Goal: Information Seeking & Learning: Learn about a topic

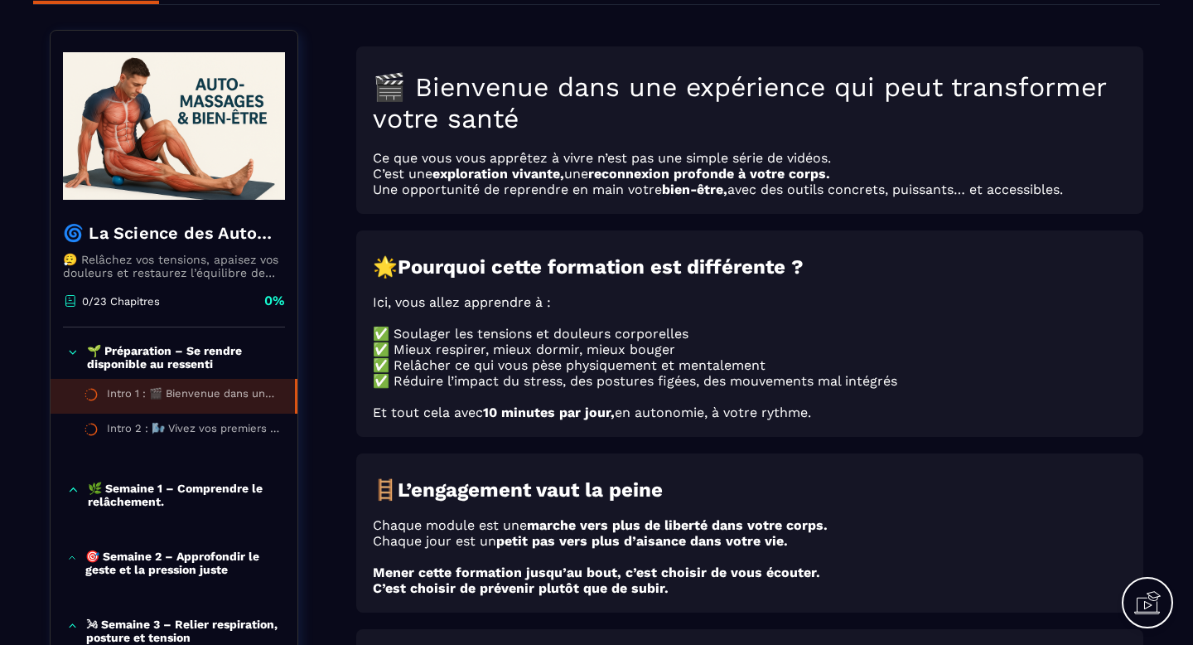
scroll to position [232, 0]
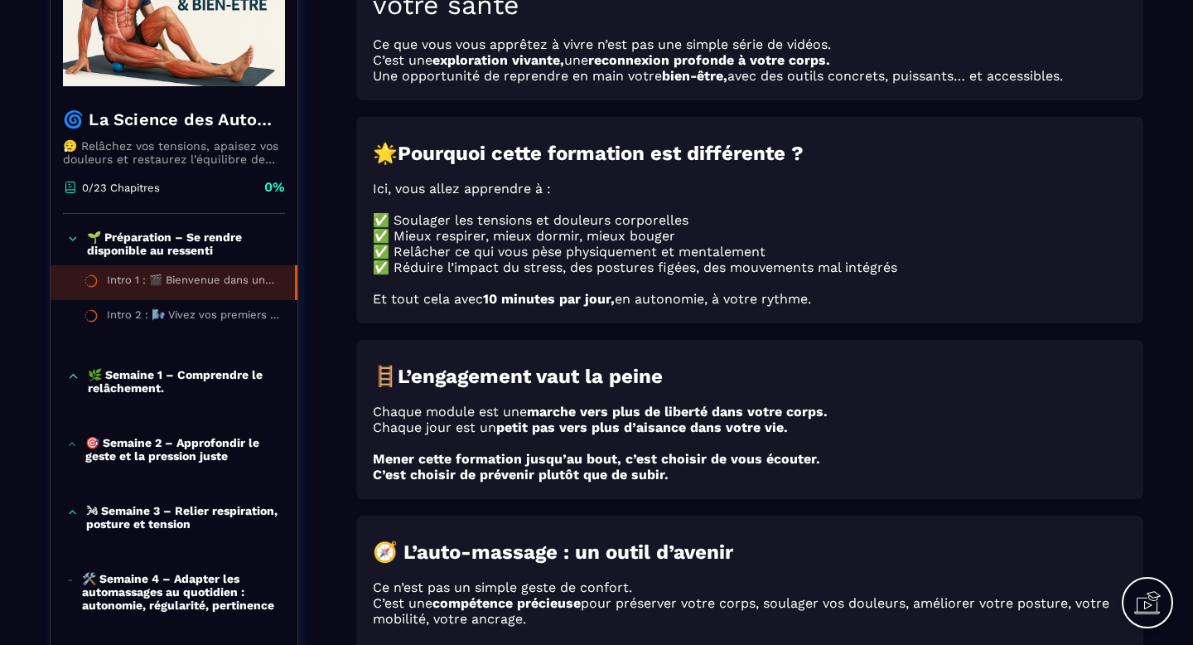
click at [72, 378] on icon at bounding box center [73, 376] width 12 height 17
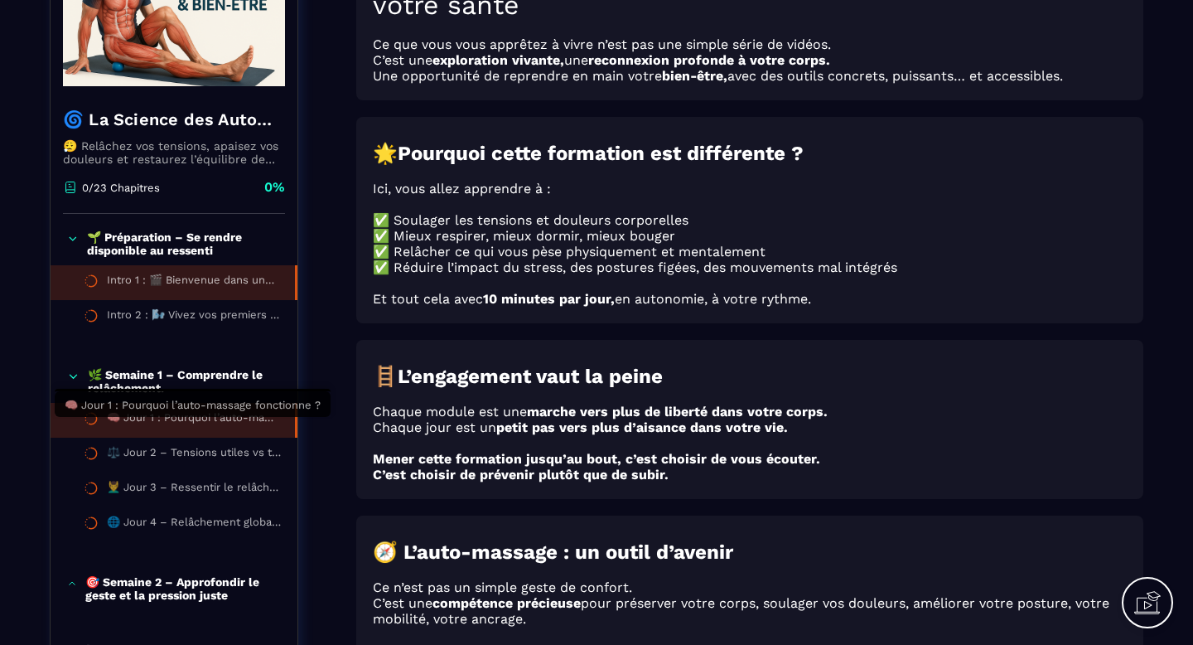
click at [214, 429] on div "🧠 Jour 1 : Pourquoi l’auto-massage fonctionne ?" at bounding box center [193, 420] width 172 height 18
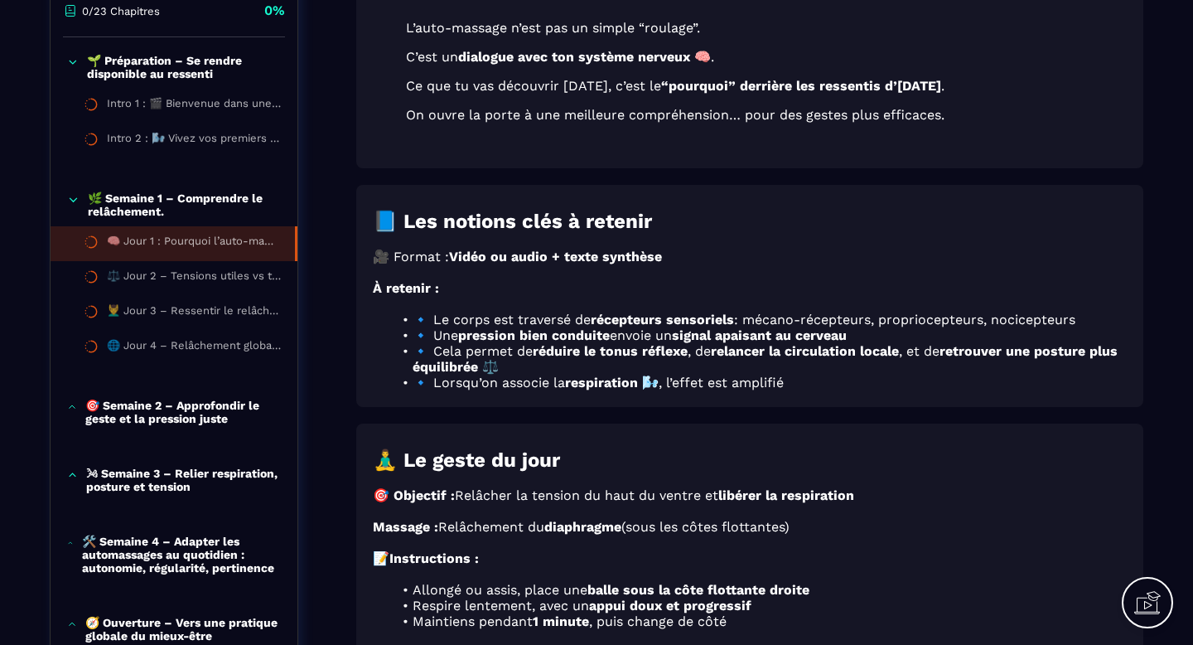
scroll to position [390, 0]
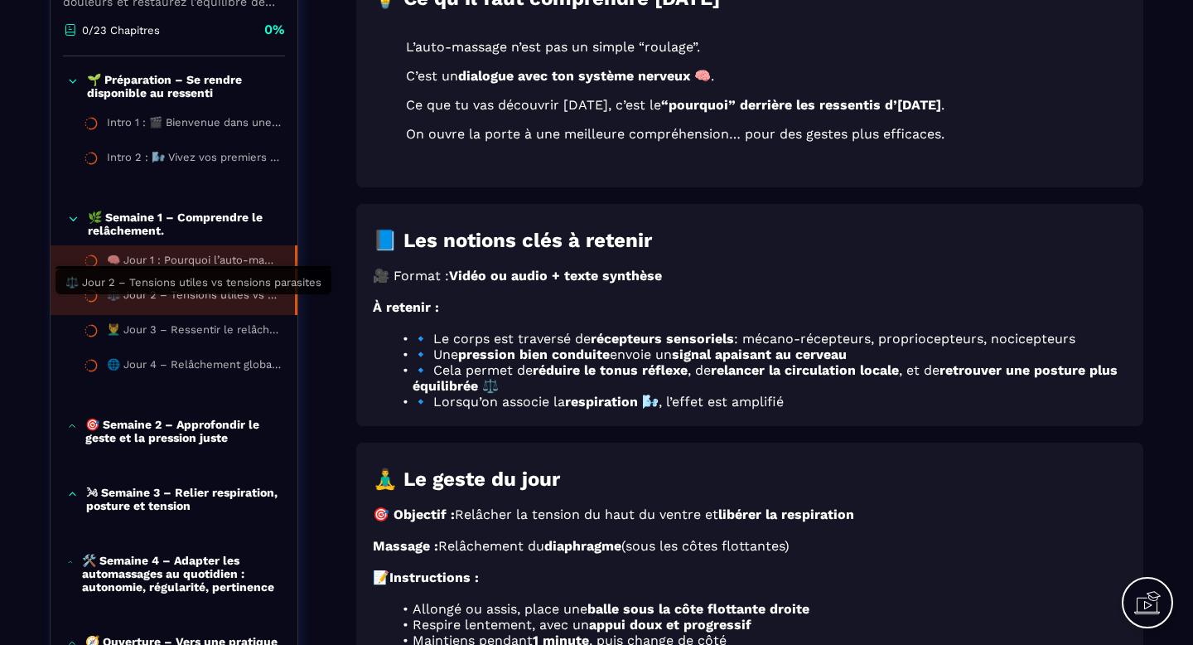
click at [184, 305] on div "⚖️ Jour 2 – Tensions utiles vs tensions parasites" at bounding box center [193, 297] width 172 height 18
